Goal: Transaction & Acquisition: Book appointment/travel/reservation

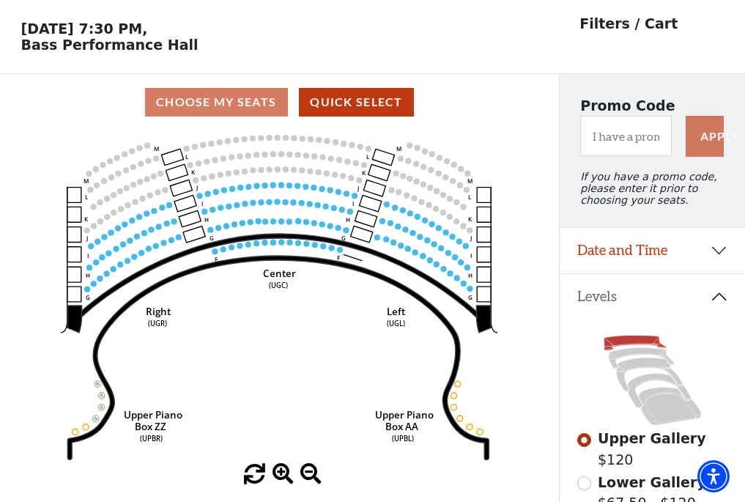
scroll to position [68, 0]
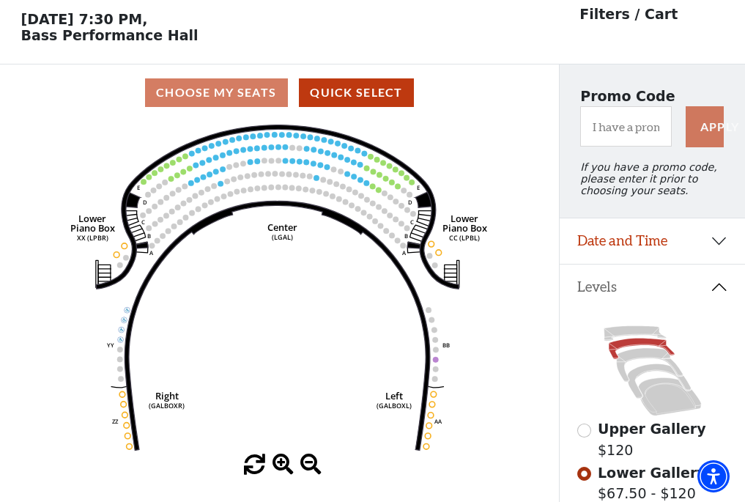
scroll to position [68, 0]
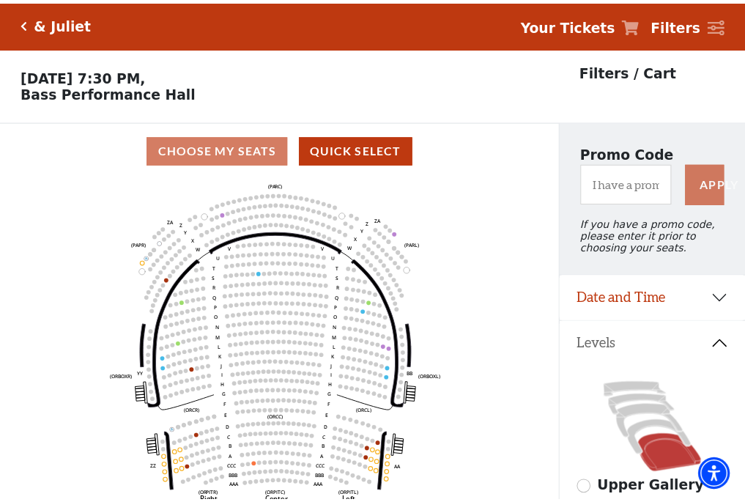
scroll to position [68, 0]
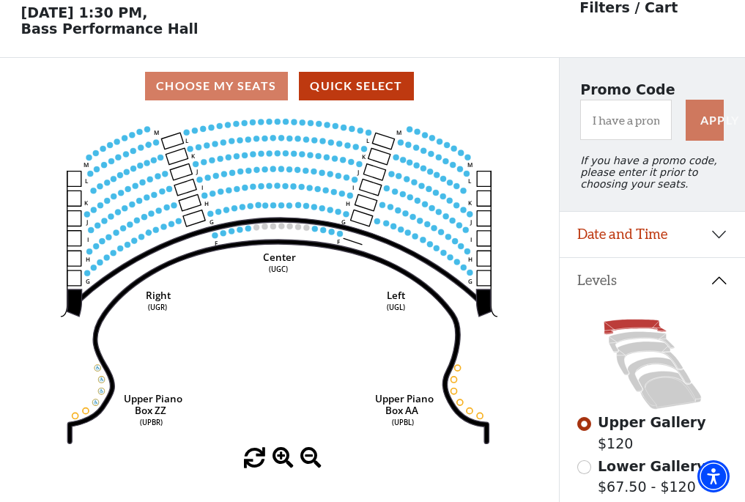
scroll to position [68, 0]
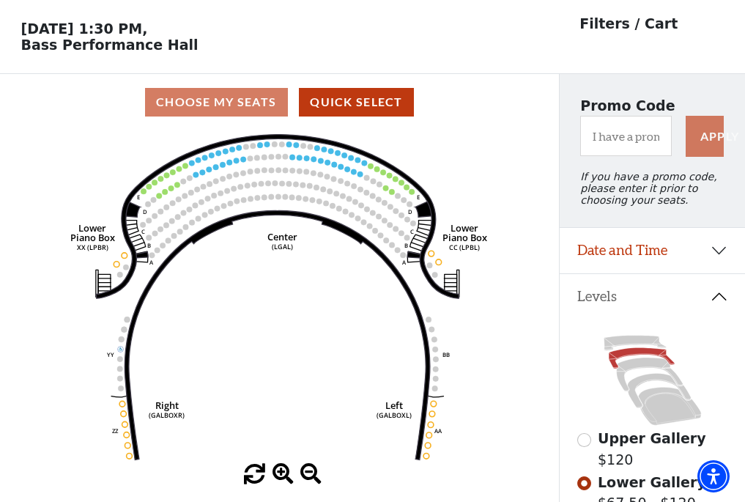
scroll to position [68, 0]
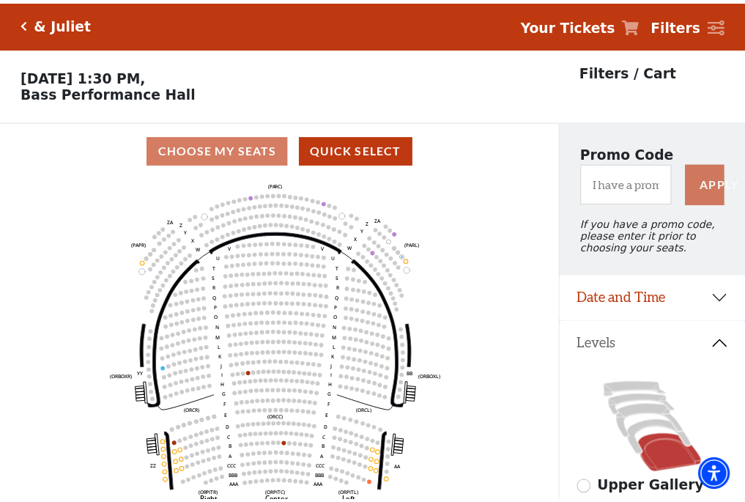
scroll to position [68, 0]
